Goal: Transaction & Acquisition: Purchase product/service

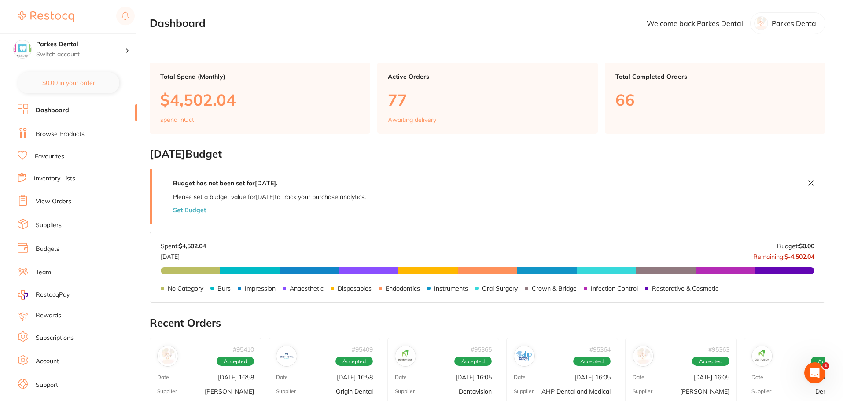
click at [64, 138] on link "Browse Products" at bounding box center [60, 134] width 49 height 9
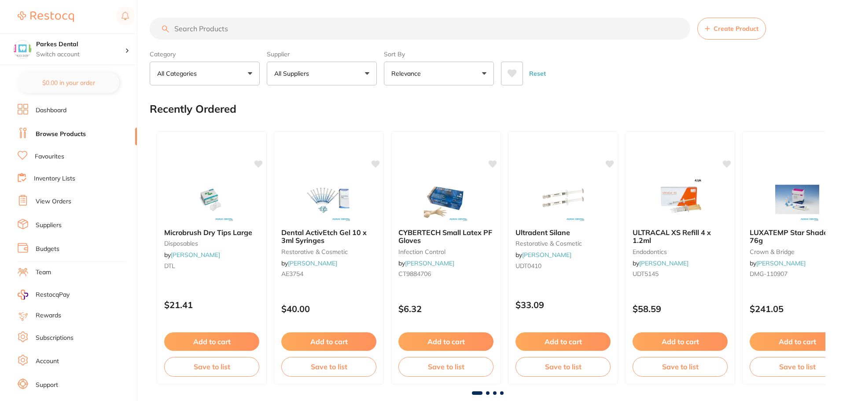
click at [197, 21] on input "search" at bounding box center [420, 29] width 540 height 22
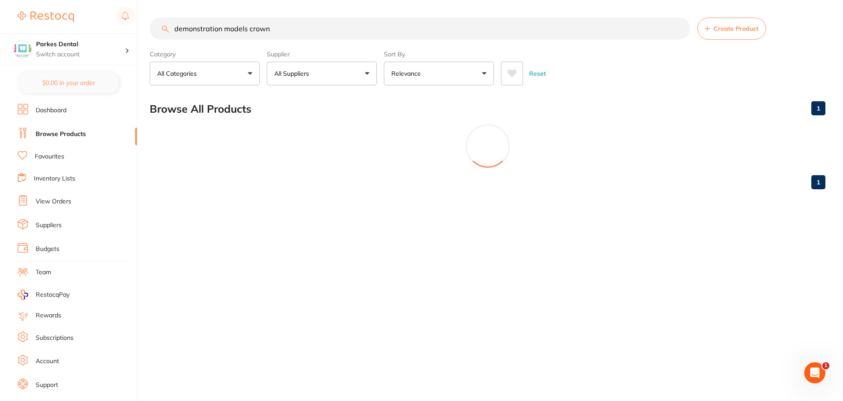
type input "demonstration models crown"
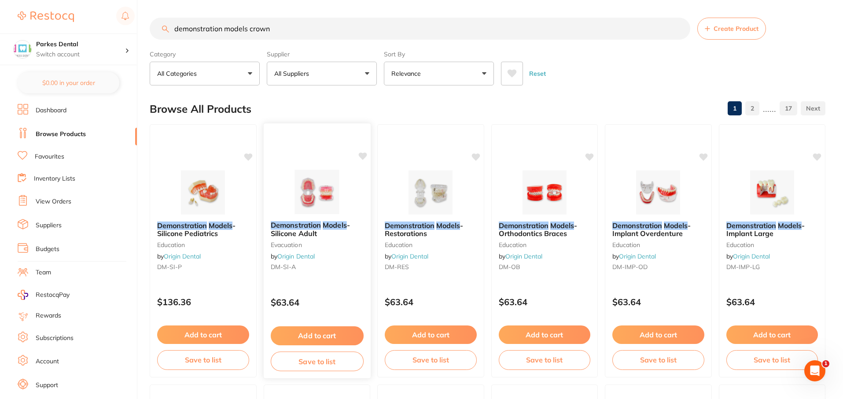
click at [306, 231] on span "- Silicone Adult" at bounding box center [309, 228] width 79 height 17
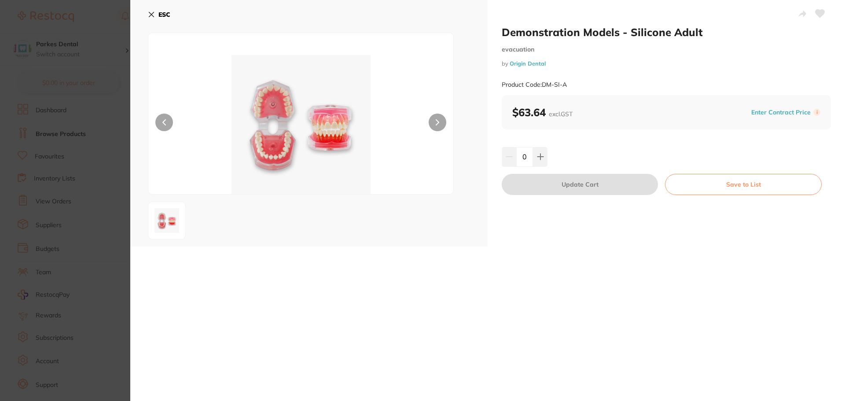
click at [152, 15] on icon at bounding box center [151, 14] width 5 height 5
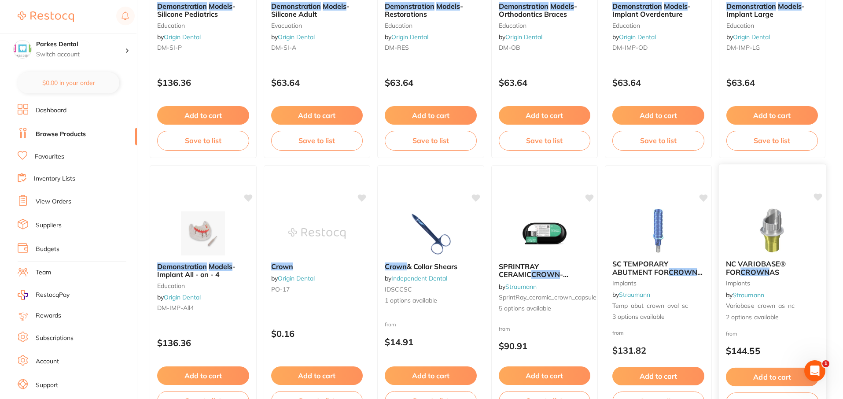
scroll to position [221, 0]
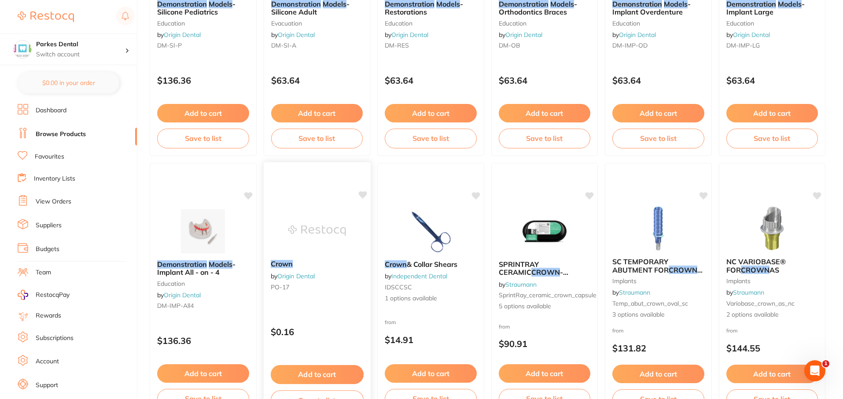
click at [351, 278] on div "Crown by Origin Dental PO-17" at bounding box center [316, 277] width 107 height 48
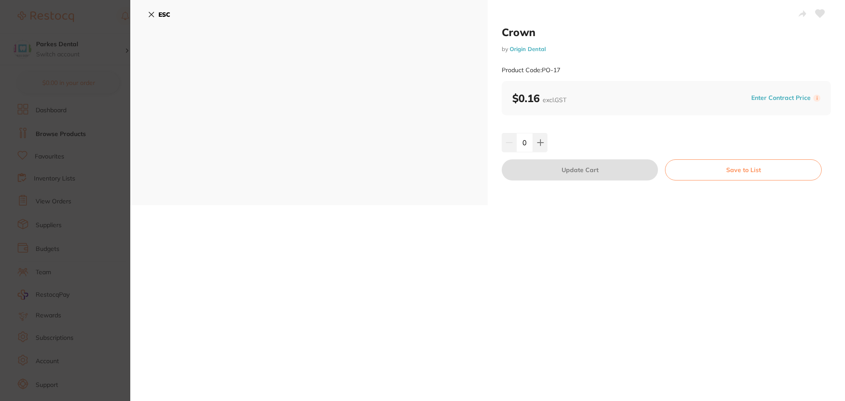
click at [150, 11] on icon at bounding box center [151, 14] width 7 height 7
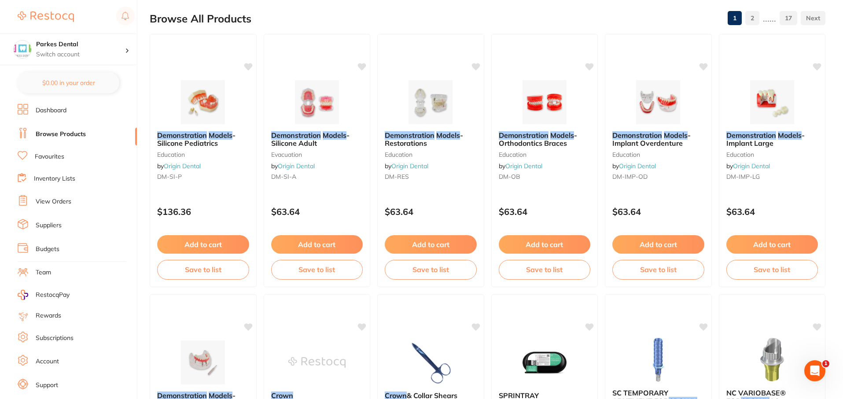
scroll to position [89, 0]
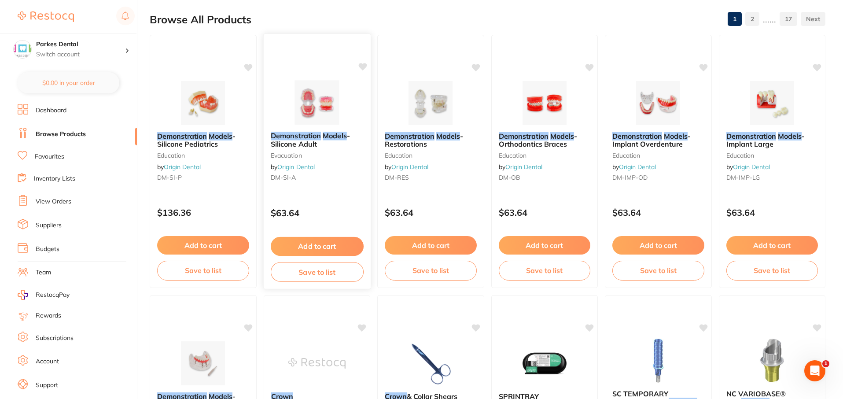
click at [318, 136] on em "Demonstration" at bounding box center [295, 135] width 50 height 9
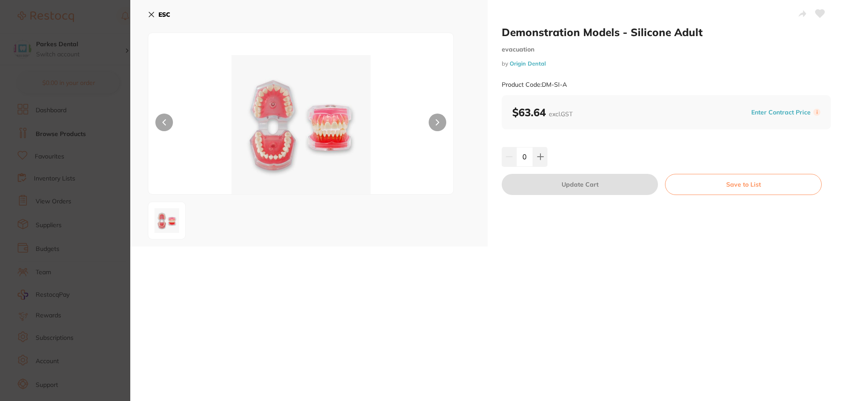
click at [276, 156] on img at bounding box center [300, 124] width 183 height 139
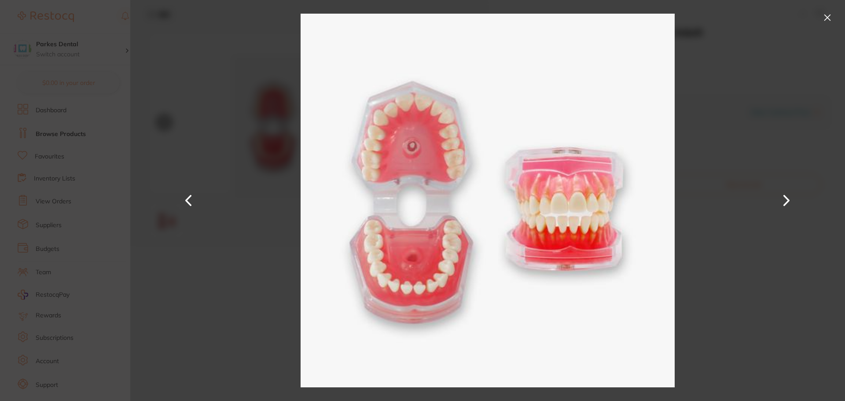
click at [187, 199] on button at bounding box center [188, 200] width 21 height 201
click at [828, 18] on button at bounding box center [827, 18] width 14 height 14
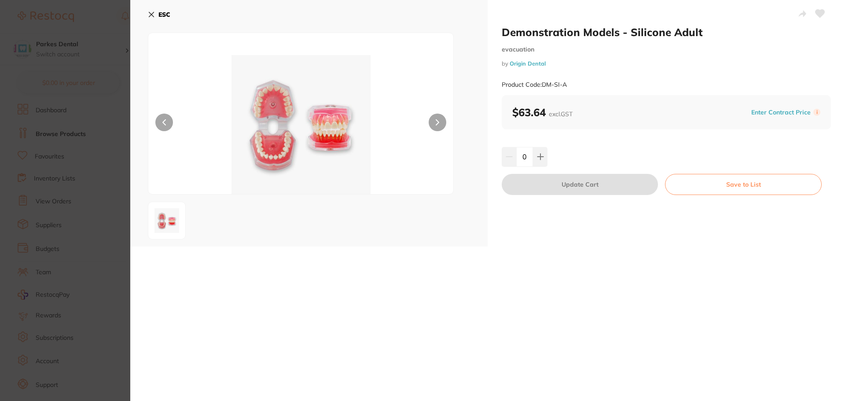
click at [150, 15] on icon at bounding box center [151, 14] width 5 height 5
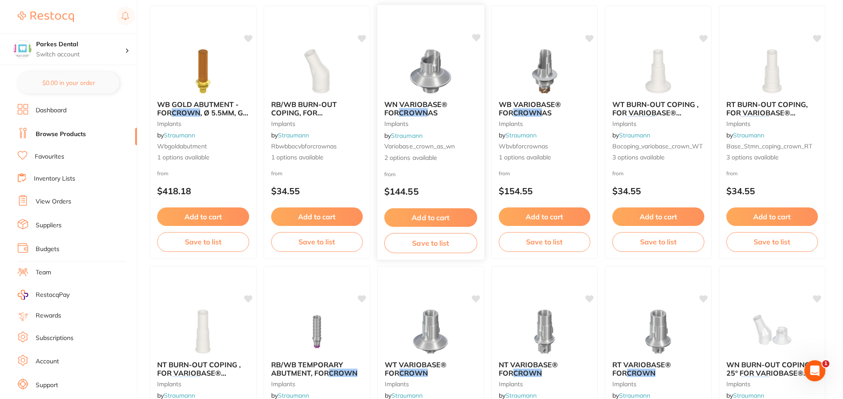
scroll to position [1146, 0]
